Goal: Information Seeking & Learning: Learn about a topic

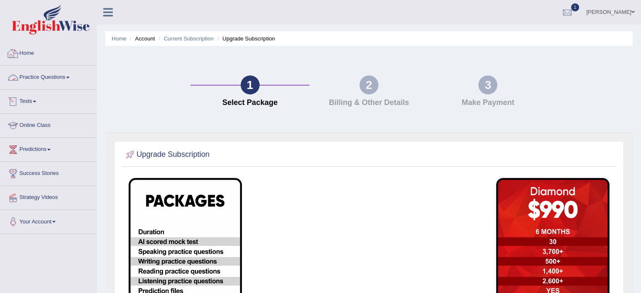
click at [18, 55] on div at bounding box center [13, 53] width 13 height 13
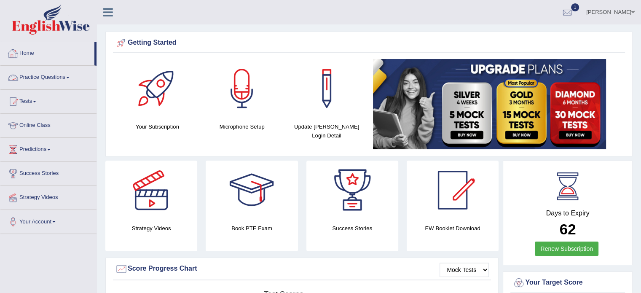
click at [30, 75] on link "Practice Questions" at bounding box center [48, 76] width 96 height 21
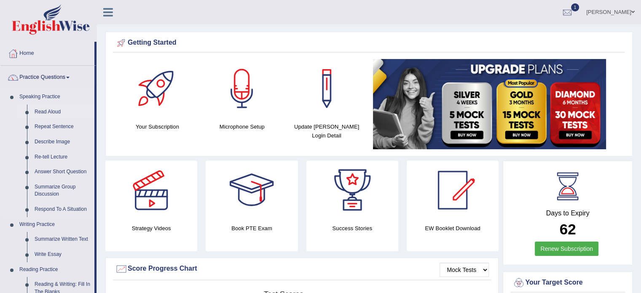
click at [45, 107] on link "Read Aloud" at bounding box center [63, 111] width 64 height 15
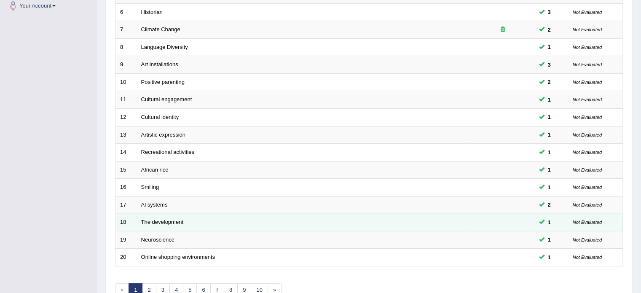
scroll to position [262, 0]
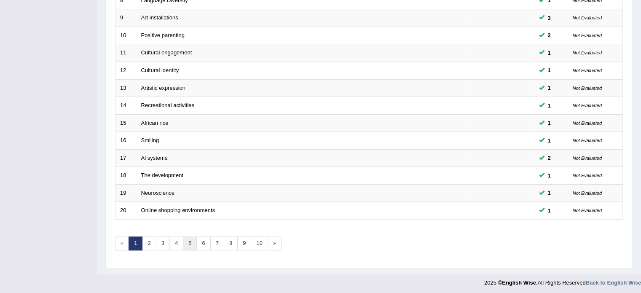
click at [185, 244] on link "5" at bounding box center [190, 243] width 14 height 14
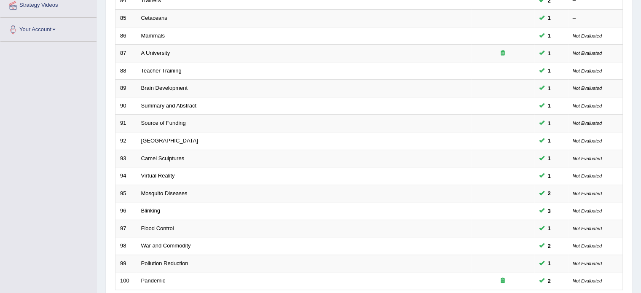
scroll to position [262, 0]
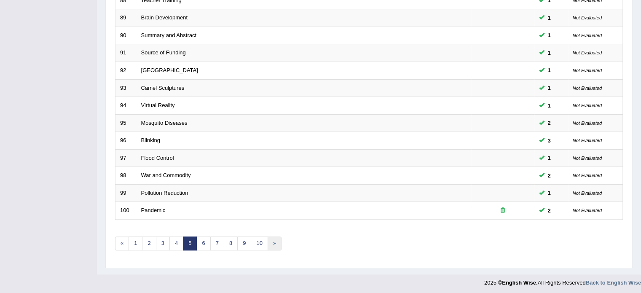
click at [272, 242] on link "»" at bounding box center [274, 243] width 14 height 14
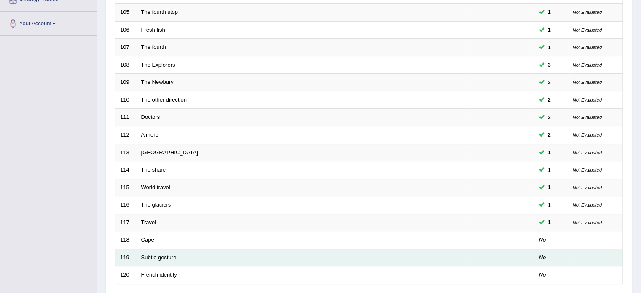
scroll to position [262, 0]
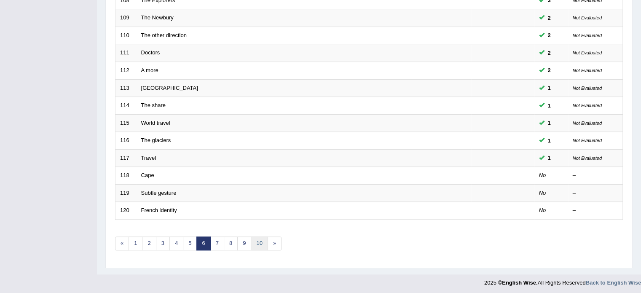
click at [253, 240] on link "10" at bounding box center [259, 243] width 17 height 14
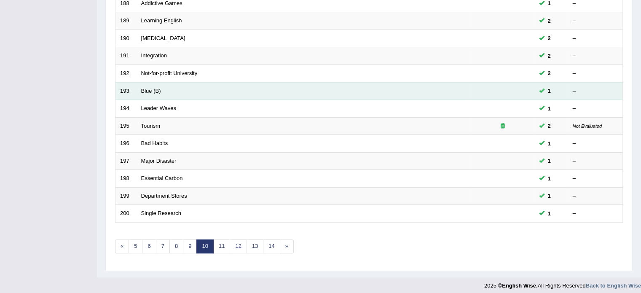
scroll to position [262, 0]
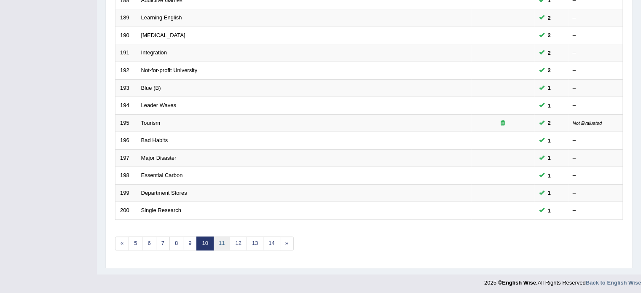
click at [227, 241] on link "11" at bounding box center [221, 243] width 17 height 14
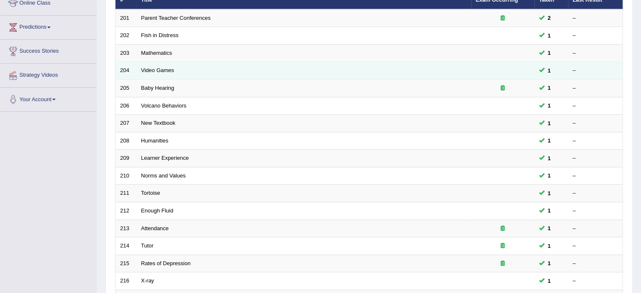
scroll to position [262, 0]
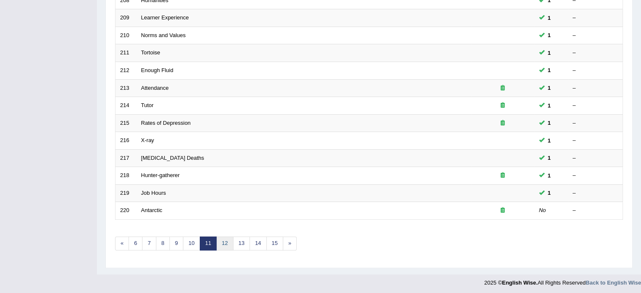
click at [221, 243] on link "12" at bounding box center [224, 243] width 17 height 14
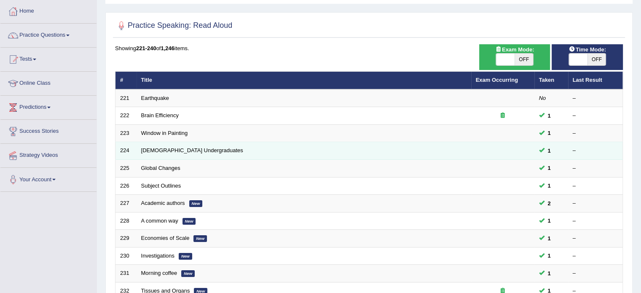
scroll to position [262, 0]
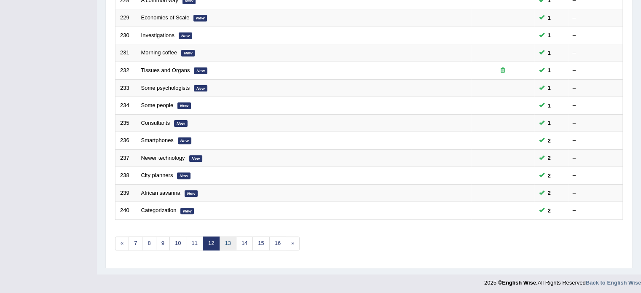
click at [226, 240] on link "13" at bounding box center [227, 243] width 17 height 14
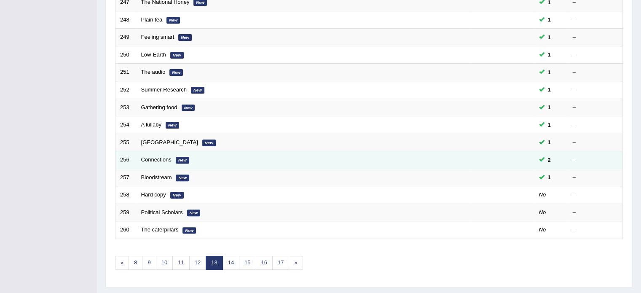
scroll to position [262, 0]
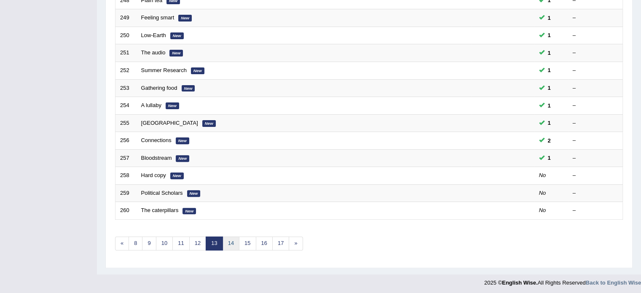
click at [231, 242] on link "14" at bounding box center [230, 243] width 17 height 14
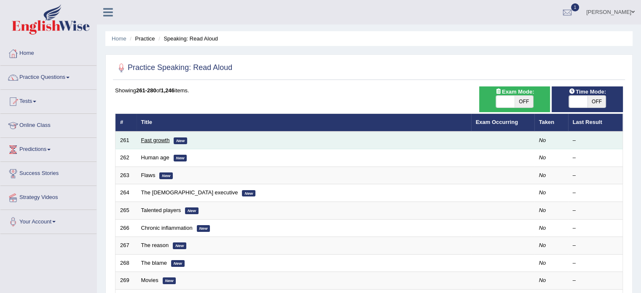
click at [162, 139] on link "Fast growth" at bounding box center [155, 140] width 29 height 6
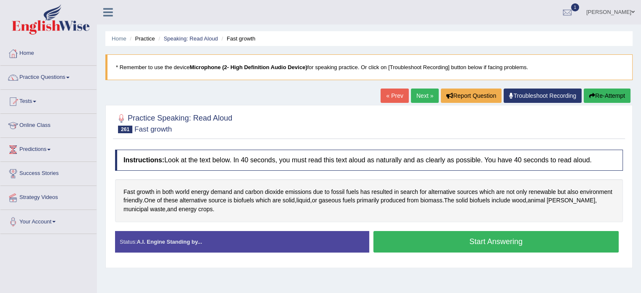
click at [427, 238] on button "Start Answering" at bounding box center [496, 241] width 246 height 21
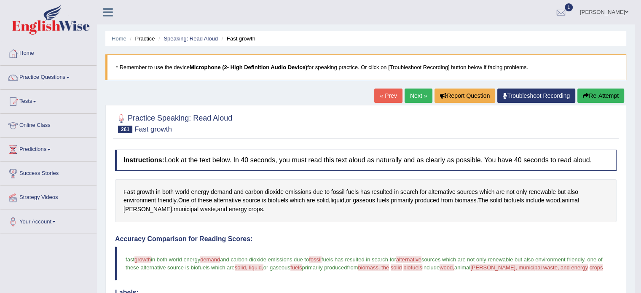
click at [616, 88] on button "Re-Attempt" at bounding box center [600, 95] width 47 height 14
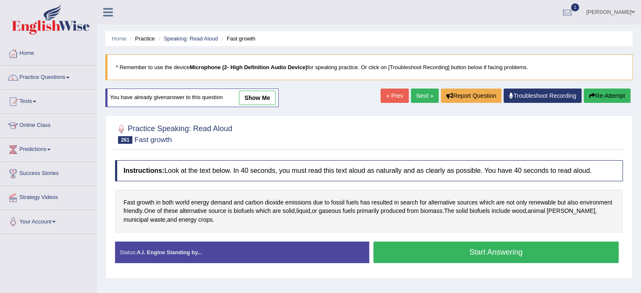
click at [438, 255] on button "Start Answering" at bounding box center [496, 251] width 246 height 21
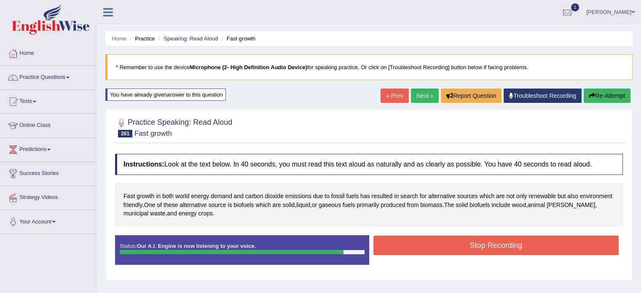
click at [462, 241] on button "Stop Recording" at bounding box center [496, 244] width 246 height 19
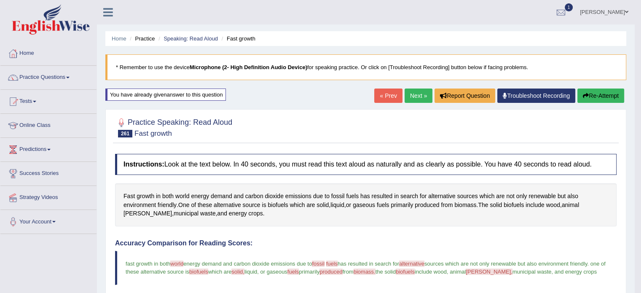
click at [414, 94] on link "Next »" at bounding box center [418, 95] width 28 height 14
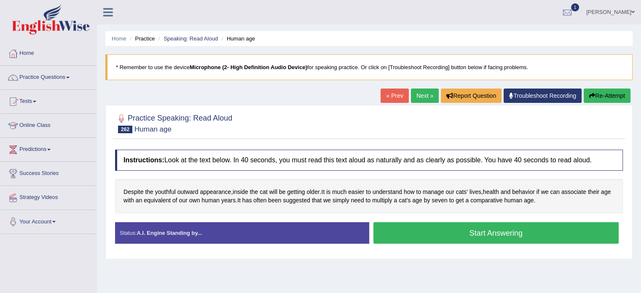
click at [431, 234] on button "Start Answering" at bounding box center [496, 232] width 246 height 21
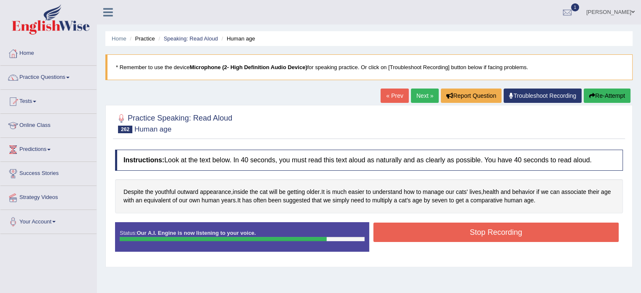
click at [521, 234] on button "Stop Recording" at bounding box center [496, 231] width 246 height 19
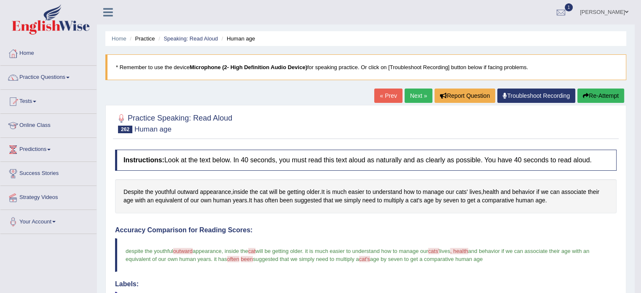
click at [422, 97] on link "Next »" at bounding box center [418, 95] width 28 height 14
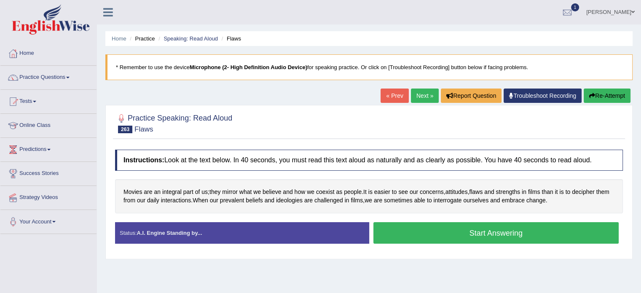
click at [454, 230] on button "Start Answering" at bounding box center [496, 232] width 246 height 21
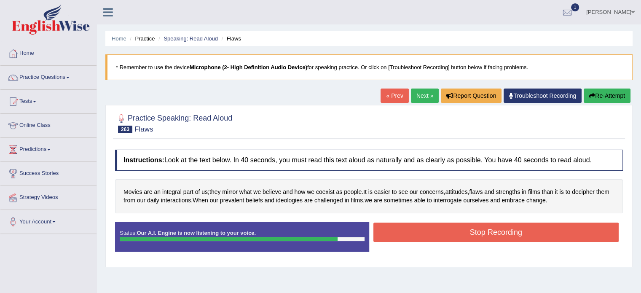
click at [539, 233] on button "Stop Recording" at bounding box center [496, 231] width 246 height 19
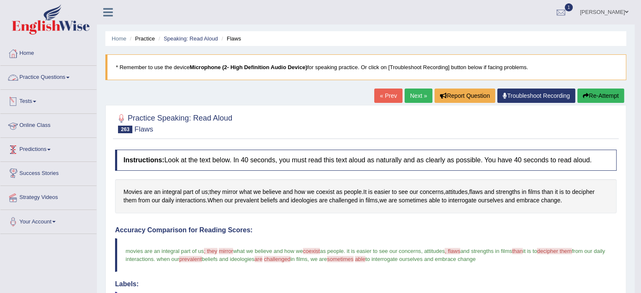
click at [37, 74] on link "Practice Questions" at bounding box center [48, 76] width 96 height 21
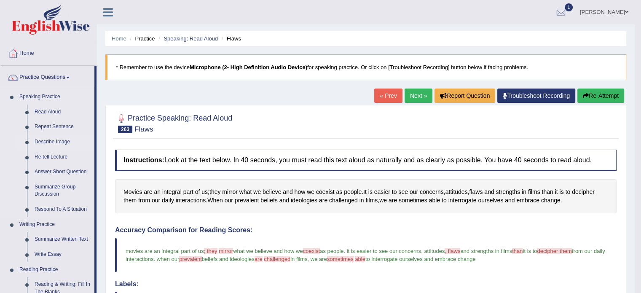
click at [40, 138] on link "Describe Image" at bounding box center [63, 141] width 64 height 15
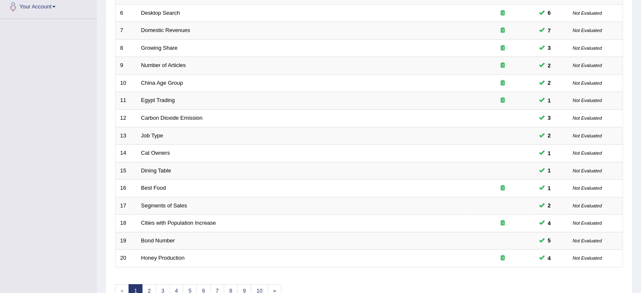
scroll to position [262, 0]
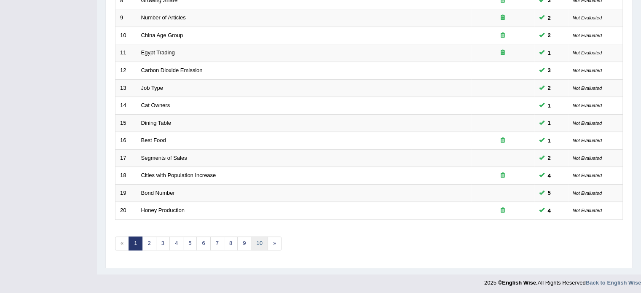
click at [259, 244] on link "10" at bounding box center [259, 243] width 17 height 14
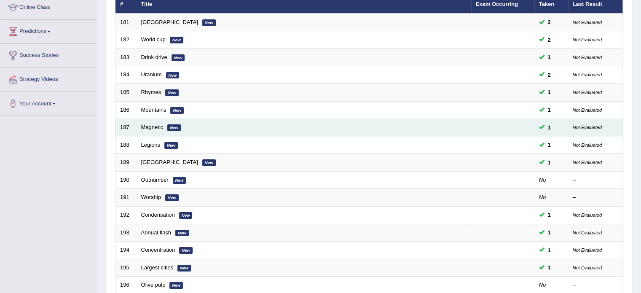
scroll to position [262, 0]
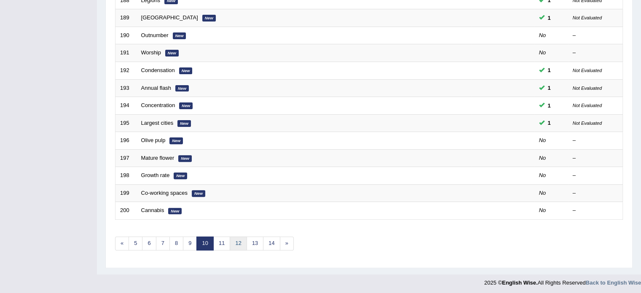
click at [235, 243] on link "12" at bounding box center [238, 243] width 17 height 14
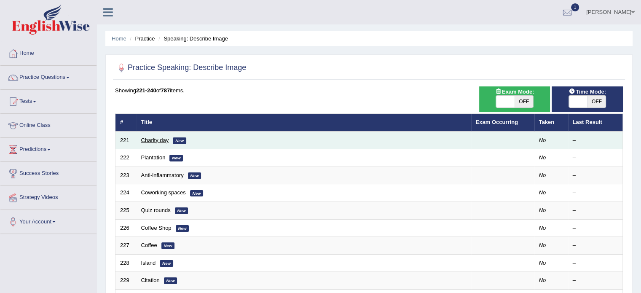
click at [152, 141] on link "Charity day" at bounding box center [155, 140] width 28 height 6
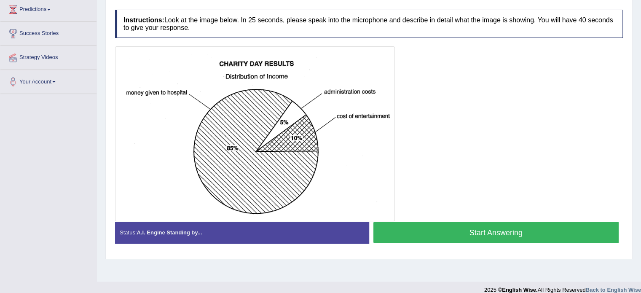
scroll to position [150, 0]
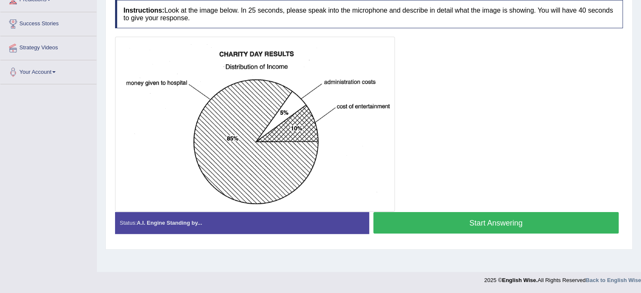
click at [498, 219] on button "Start Answering" at bounding box center [496, 222] width 246 height 21
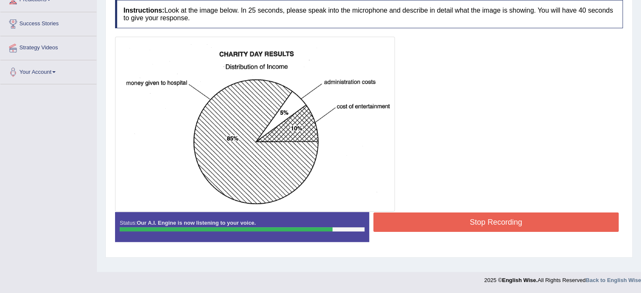
click at [479, 223] on button "Stop Recording" at bounding box center [496, 221] width 246 height 19
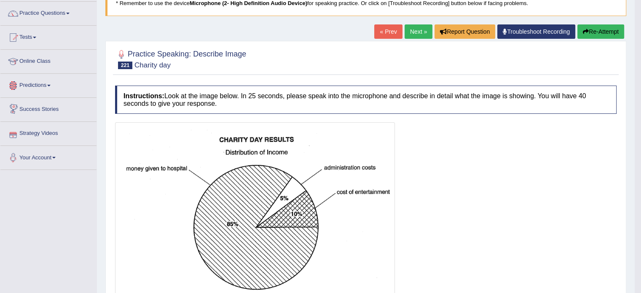
scroll to position [58, 0]
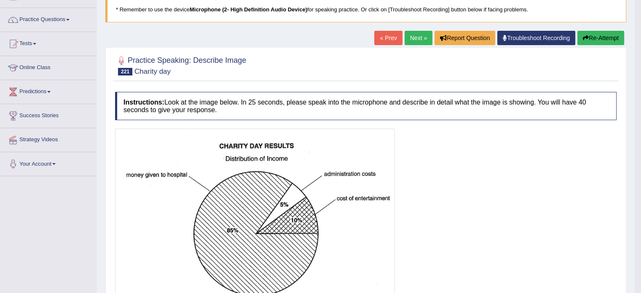
click at [596, 32] on button "Re-Attempt" at bounding box center [600, 38] width 47 height 14
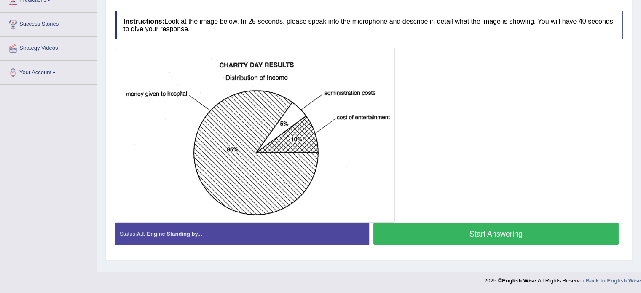
scroll to position [150, 0]
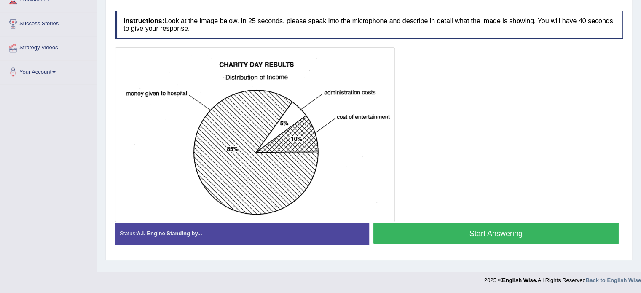
click at [402, 232] on button "Start Answering" at bounding box center [496, 232] width 246 height 21
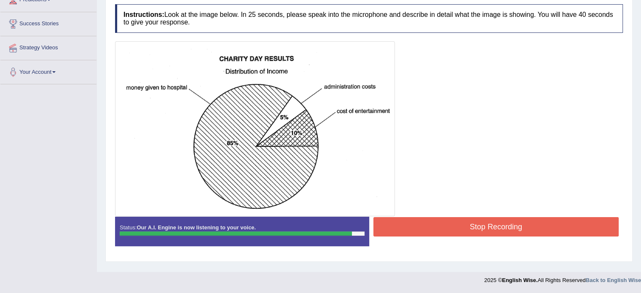
click at [446, 221] on button "Stop Recording" at bounding box center [496, 226] width 246 height 19
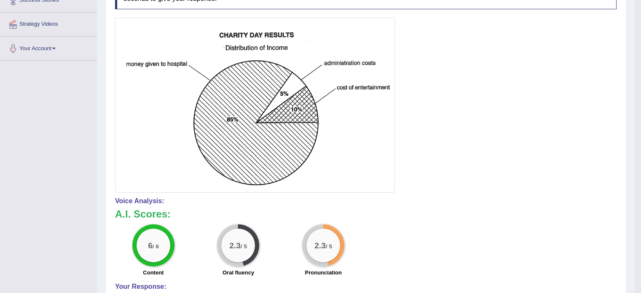
scroll to position [192, 0]
